Goal: Use online tool/utility: Utilize a website feature to perform a specific function

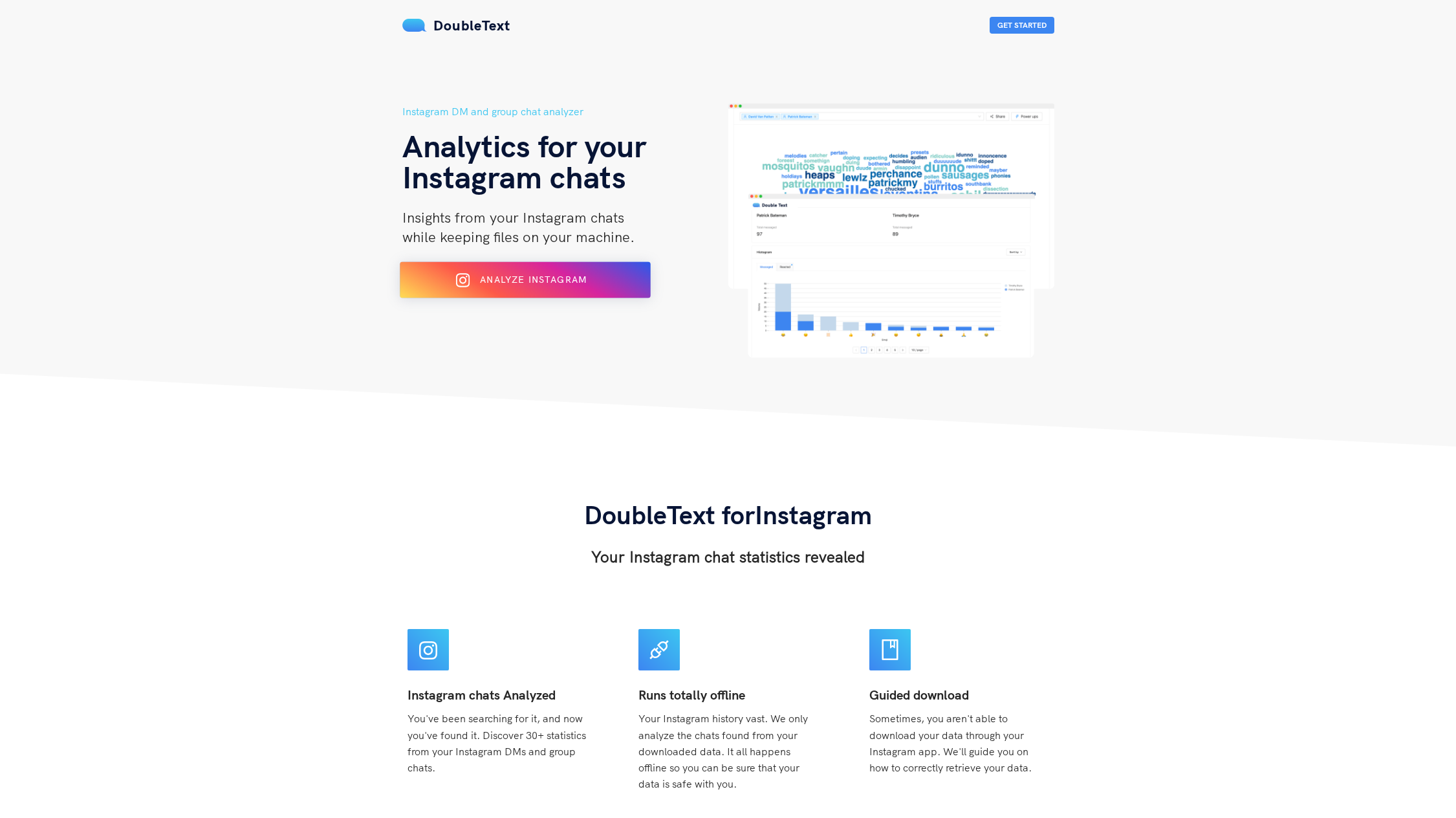
click at [453, 276] on div "Analyze Instagram" at bounding box center [525, 280] width 204 height 21
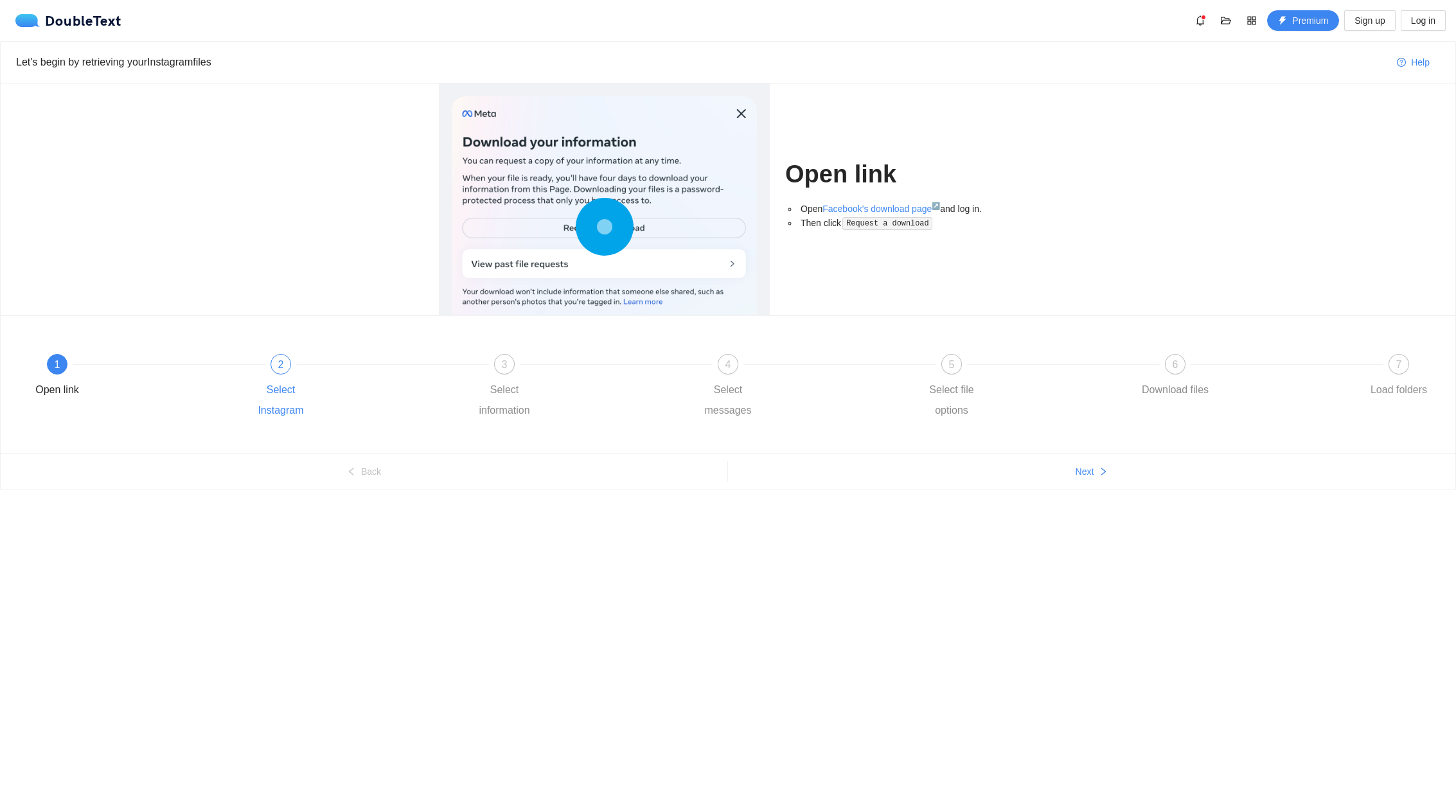
click at [305, 415] on div "Select Instagram" at bounding box center [281, 400] width 75 height 41
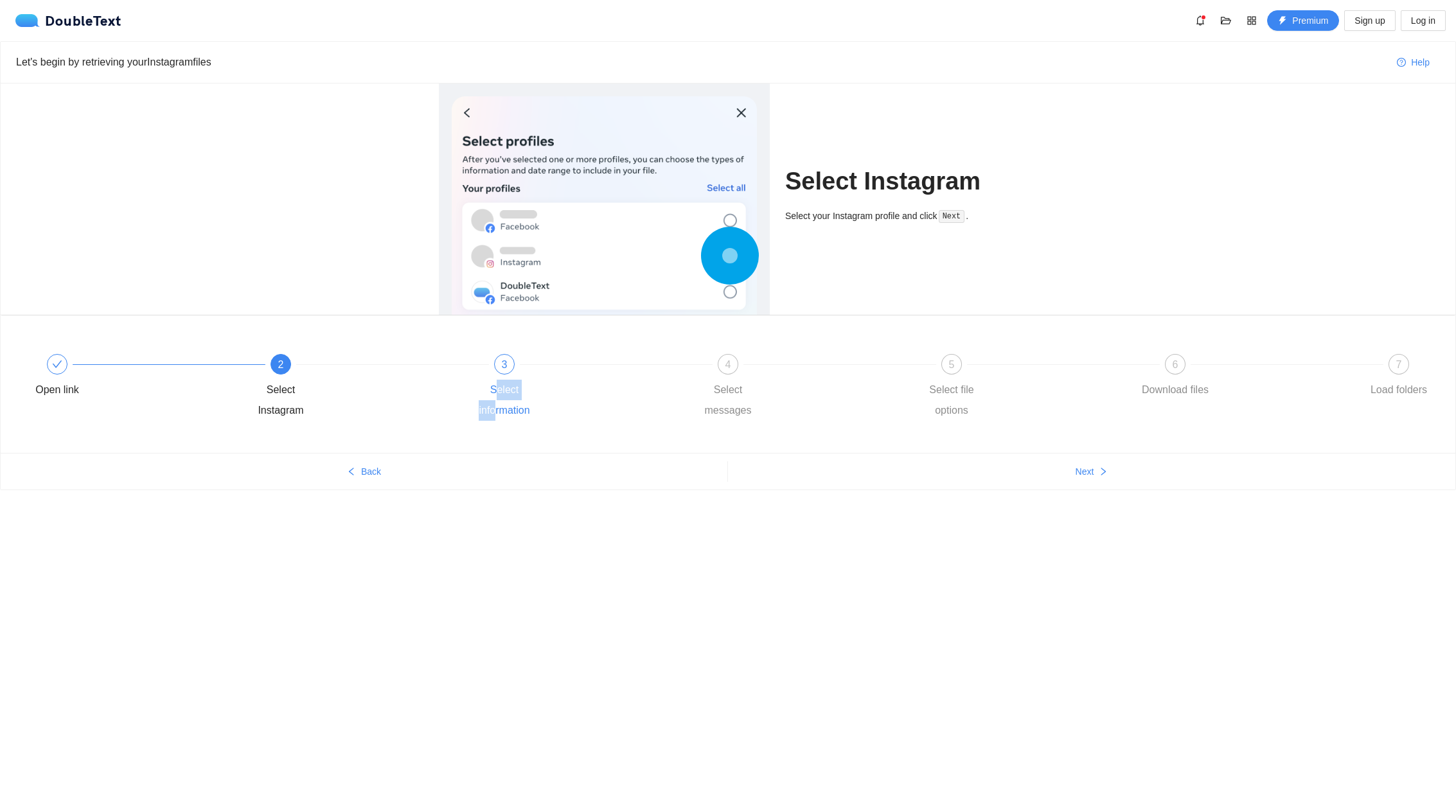
click at [493, 401] on div "Select information" at bounding box center [504, 400] width 75 height 41
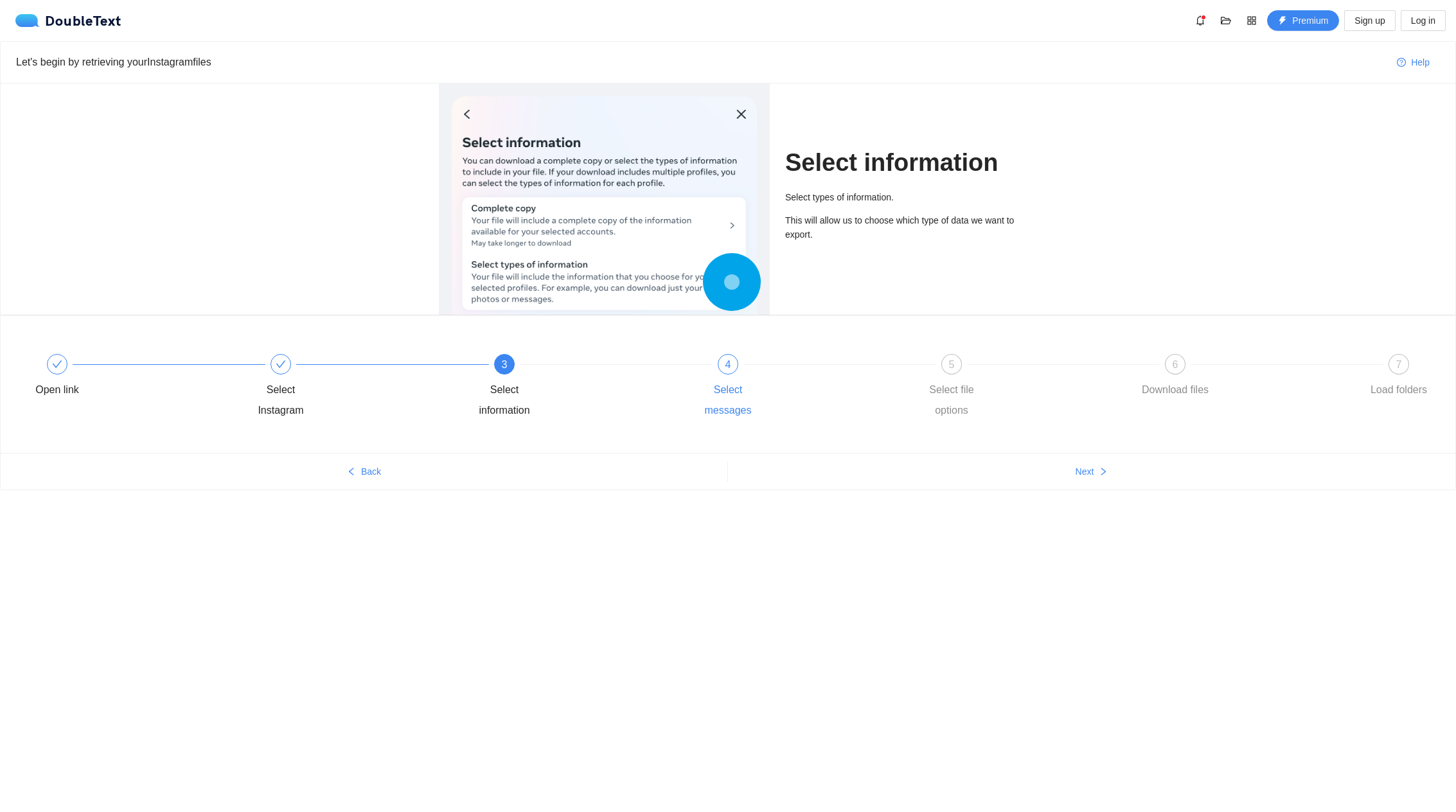
click at [742, 393] on div "Select messages" at bounding box center [728, 400] width 75 height 41
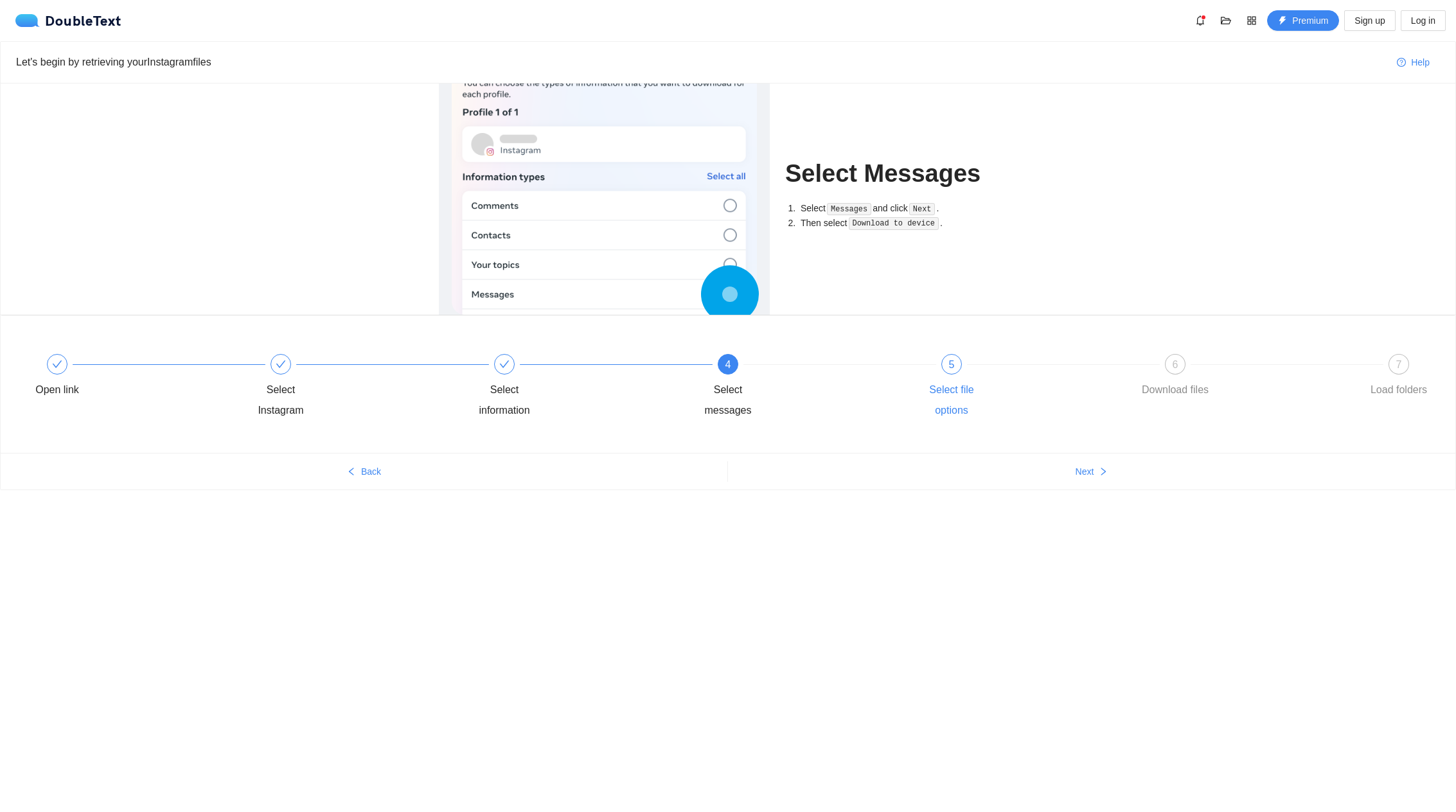
click at [973, 396] on div "Select file options" at bounding box center [951, 400] width 75 height 41
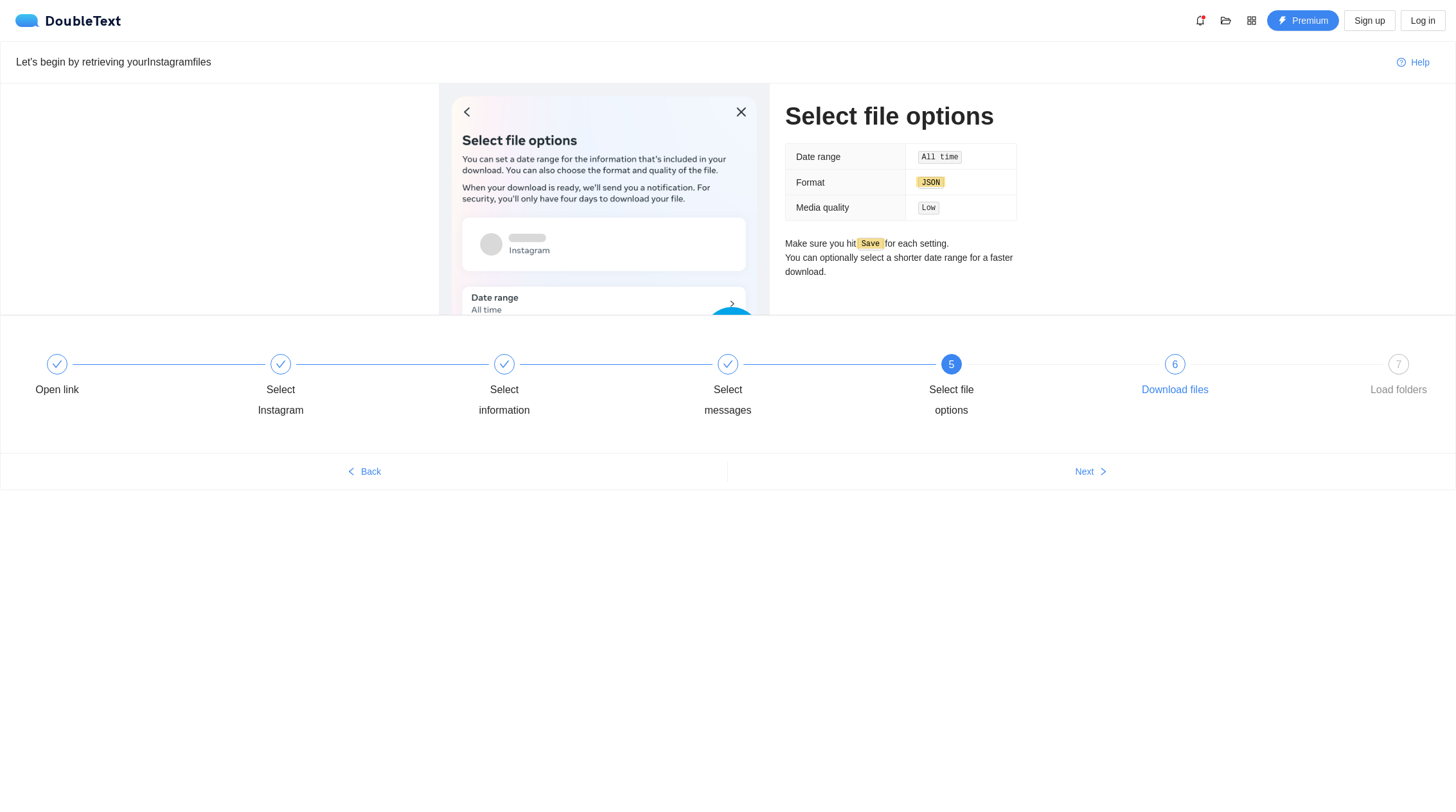
click at [1193, 396] on div "Download files" at bounding box center [1175, 390] width 67 height 21
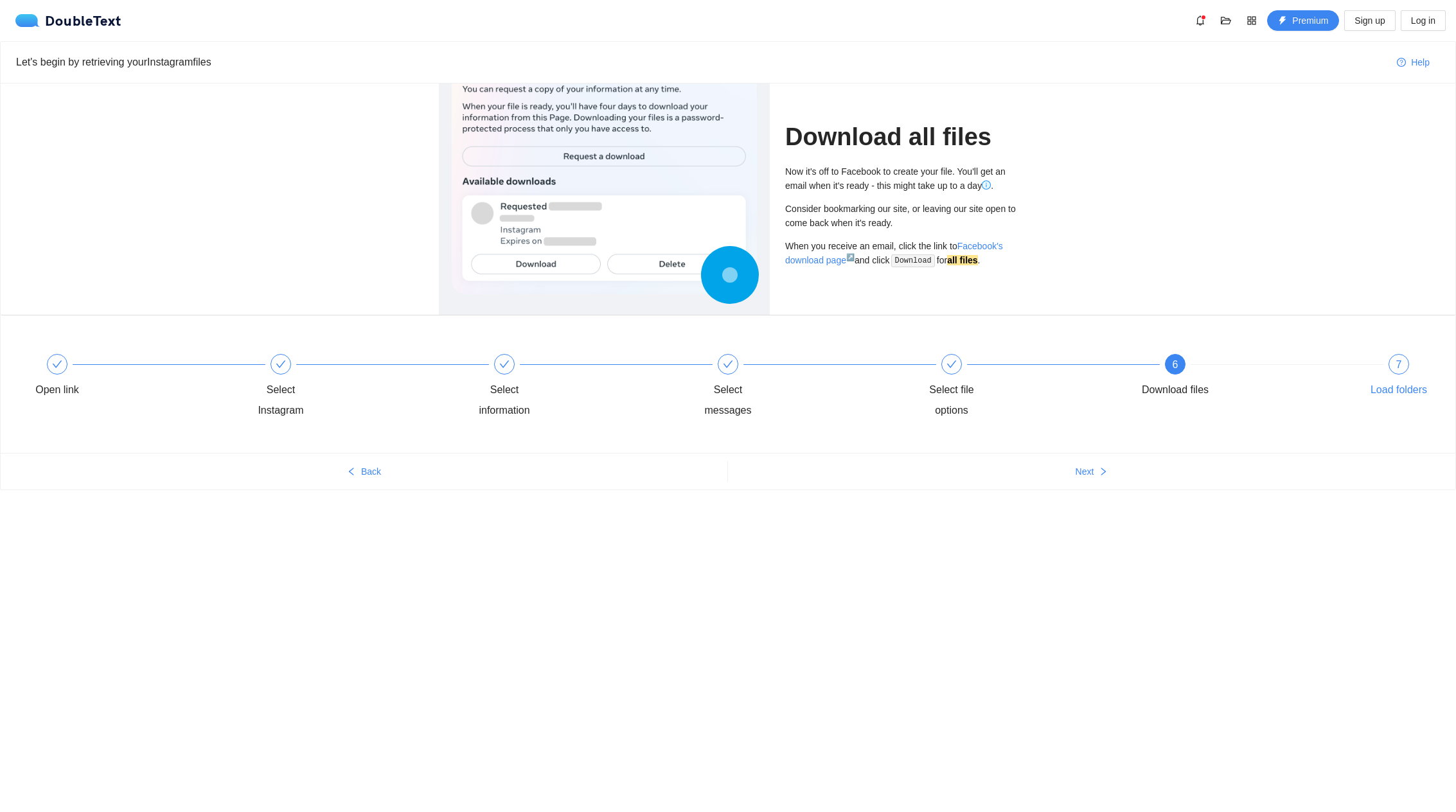
click at [1394, 393] on div "Load folders" at bounding box center [1398, 390] width 56 height 21
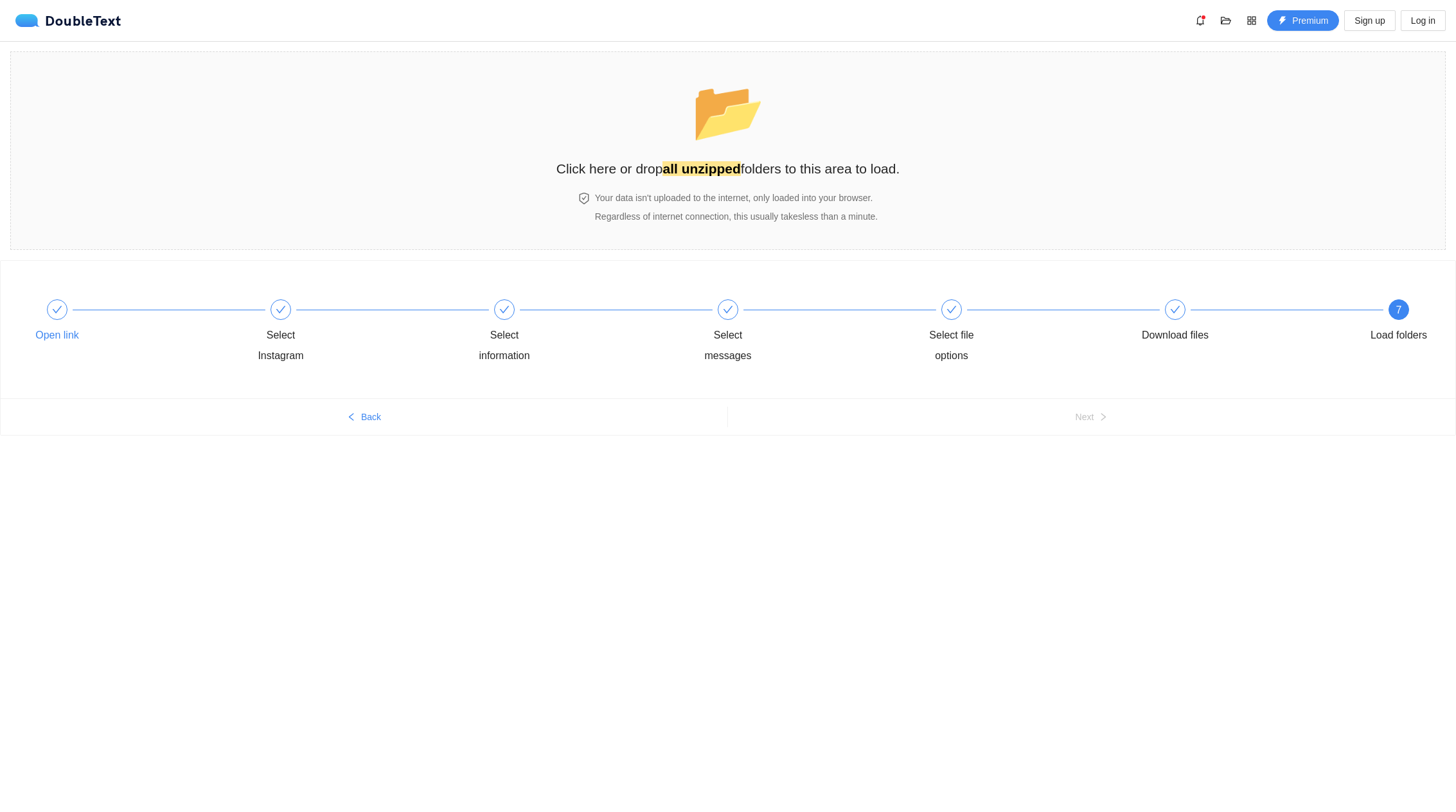
click at [52, 336] on div "Open link" at bounding box center [57, 335] width 44 height 21
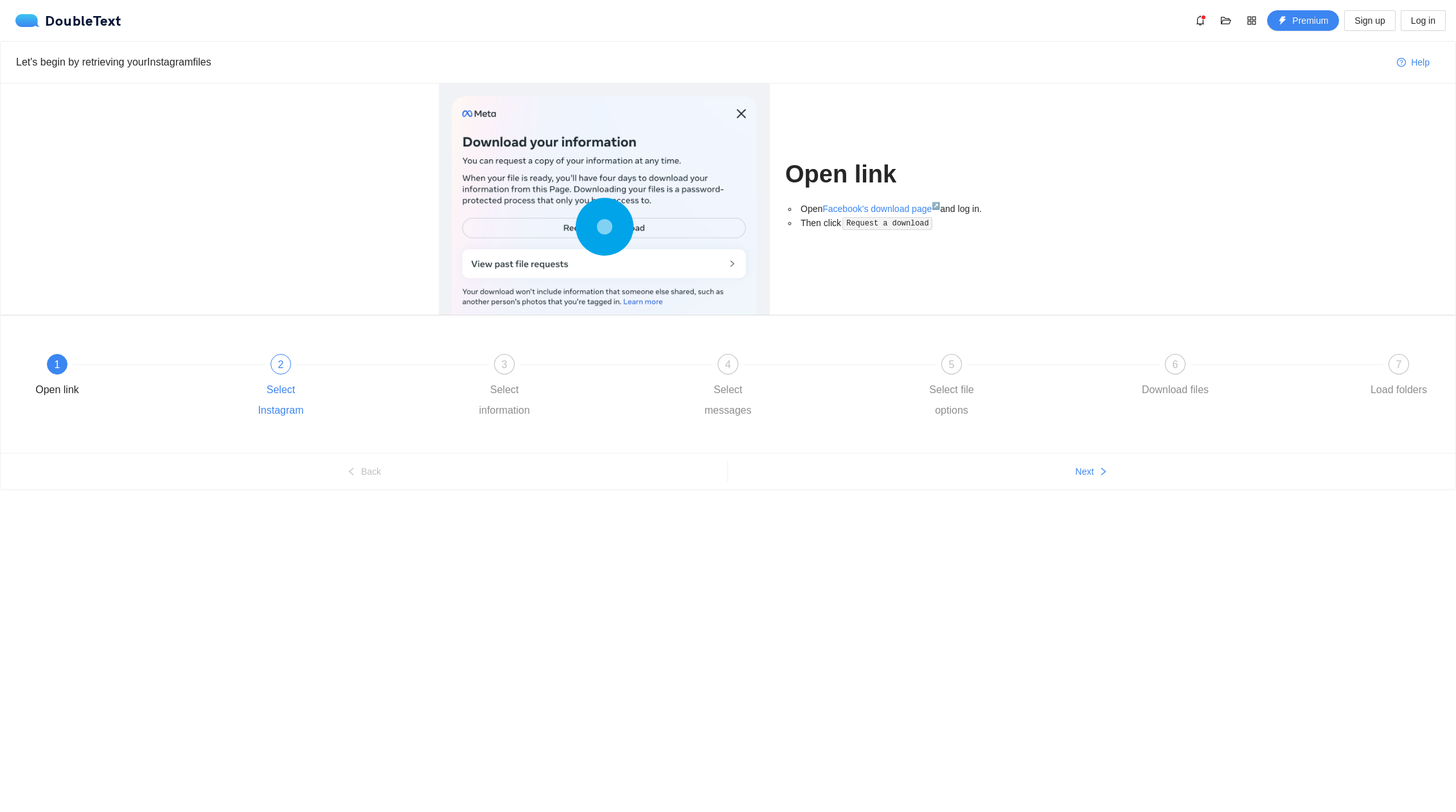
click at [258, 403] on div "Select Instagram" at bounding box center [281, 400] width 75 height 41
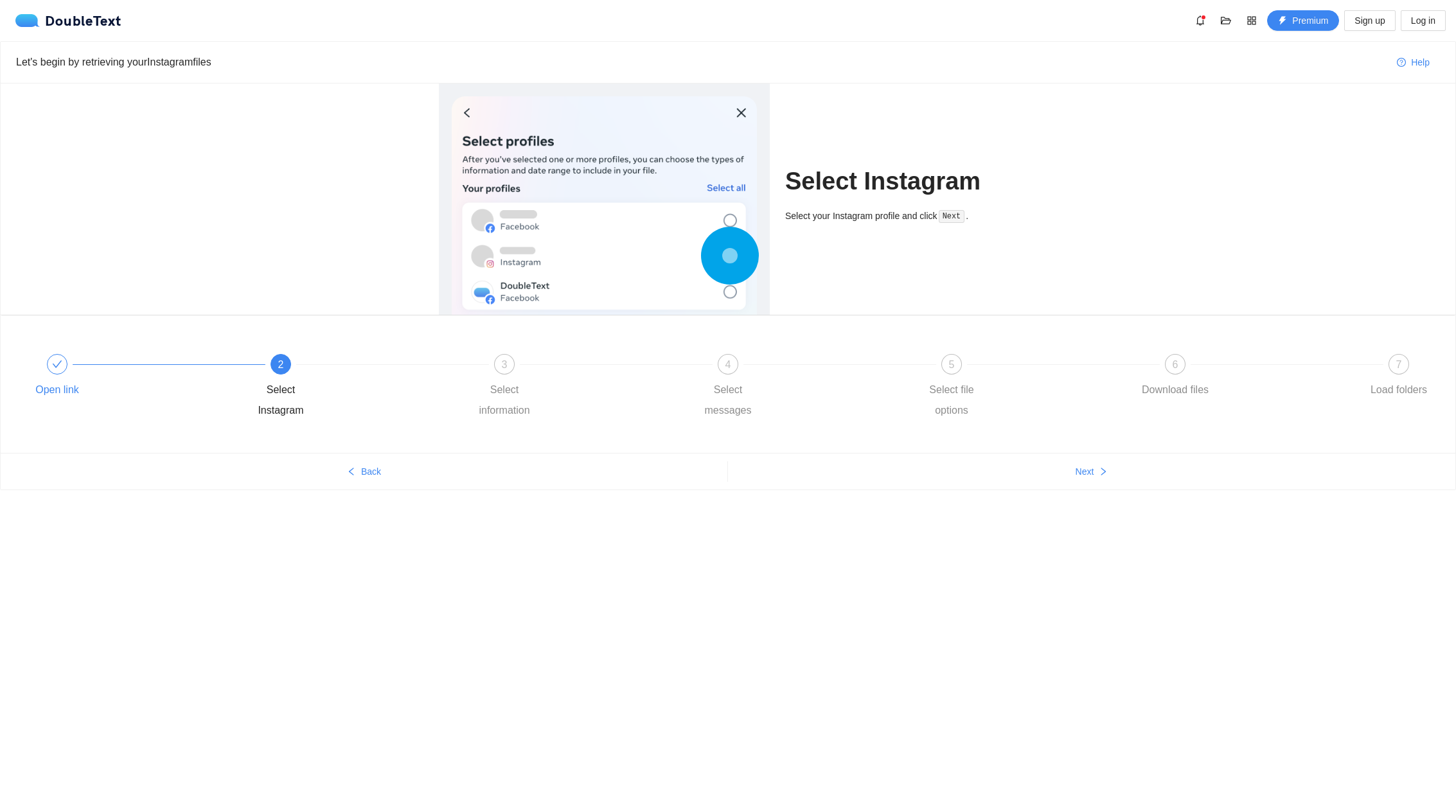
click at [52, 396] on div "Open link" at bounding box center [57, 390] width 44 height 21
